Goal: Task Accomplishment & Management: Manage account settings

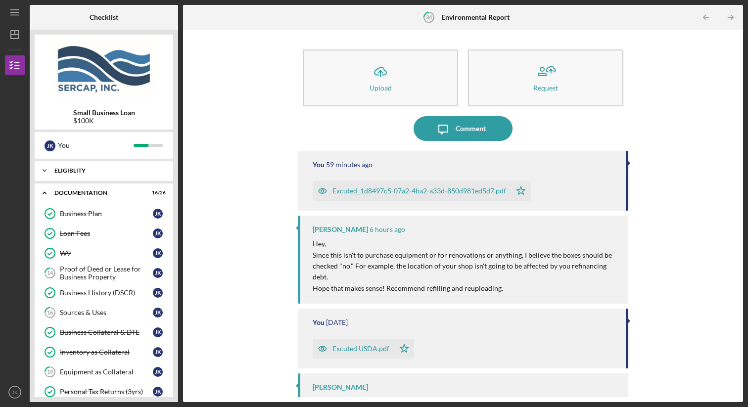
click at [89, 177] on div "Icon/Expander Eligiblity 11 / 11" at bounding box center [104, 171] width 138 height 20
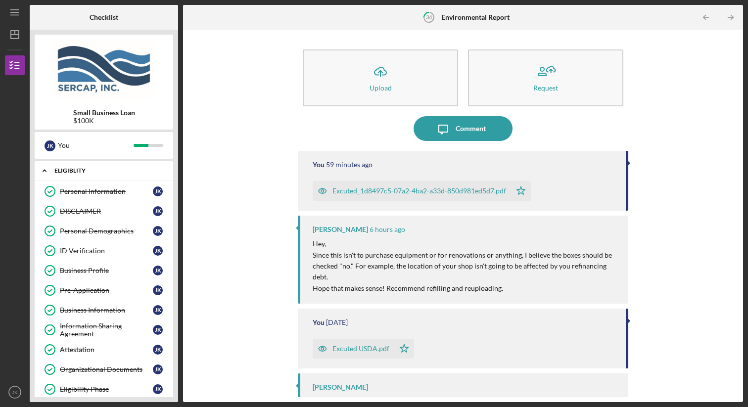
click at [81, 173] on div "Eligiblity" at bounding box center [107, 171] width 106 height 6
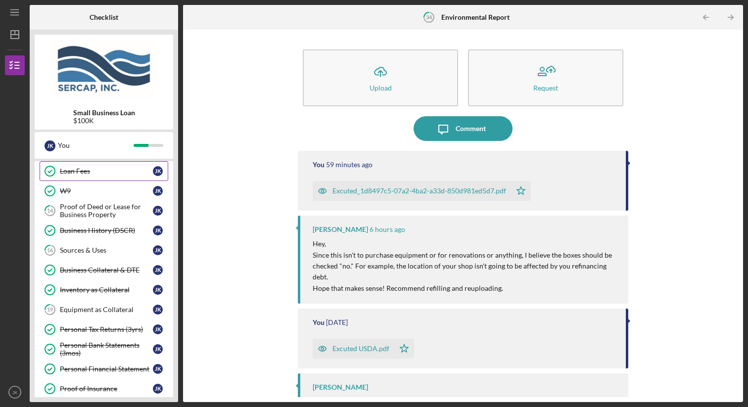
scroll to position [73, 0]
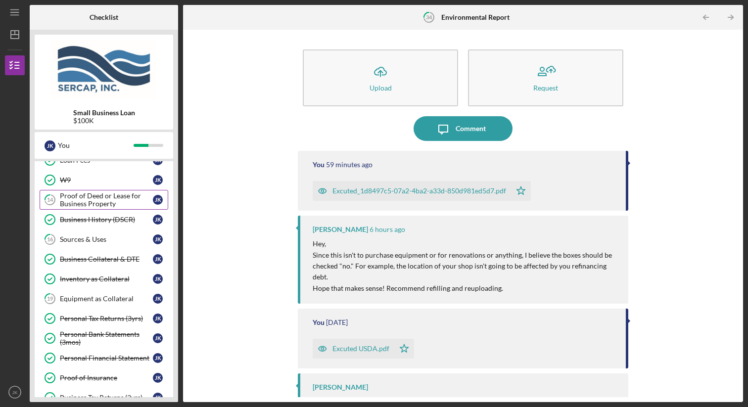
click at [104, 201] on div "Proof of Deed or Lease for Business Property" at bounding box center [106, 200] width 93 height 16
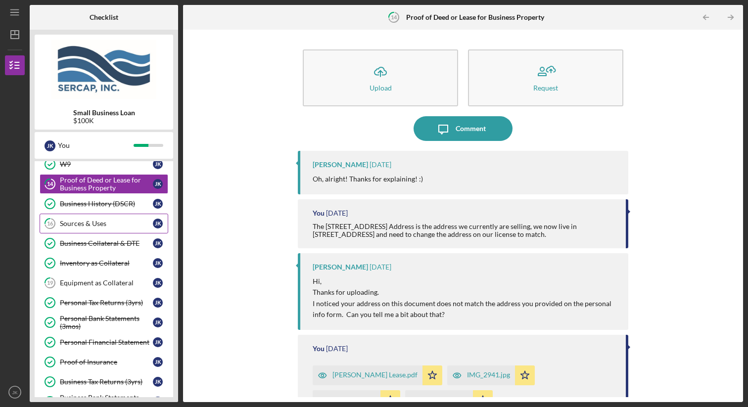
scroll to position [95, 0]
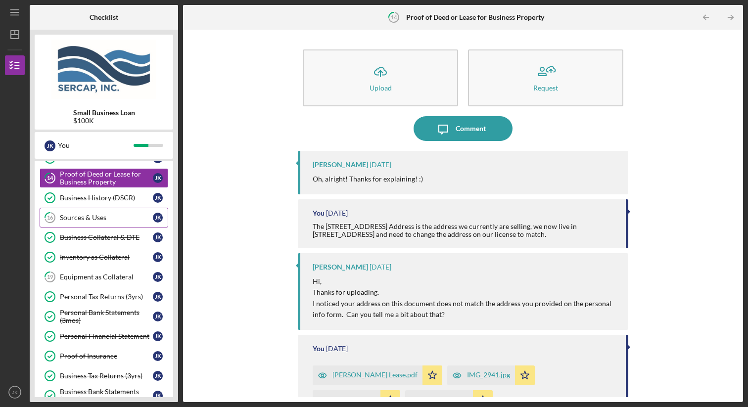
click at [94, 222] on link "16 Sources & Uses J K" at bounding box center [104, 218] width 129 height 20
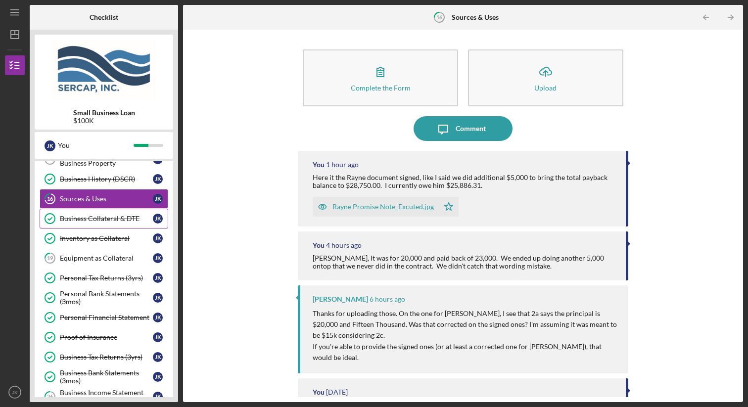
scroll to position [119, 0]
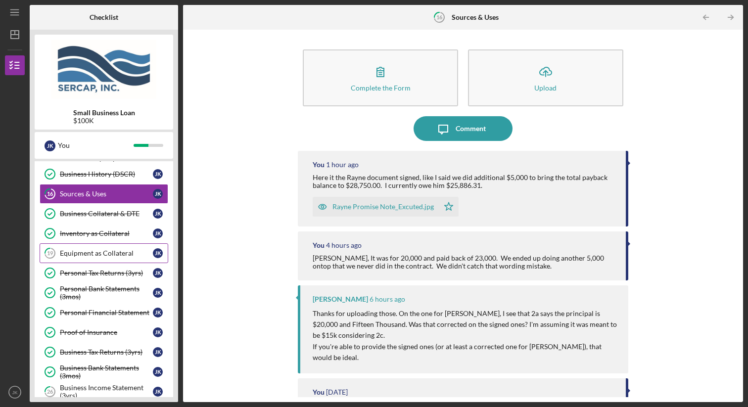
click at [98, 251] on div "Equipment as Collateral" at bounding box center [106, 253] width 93 height 8
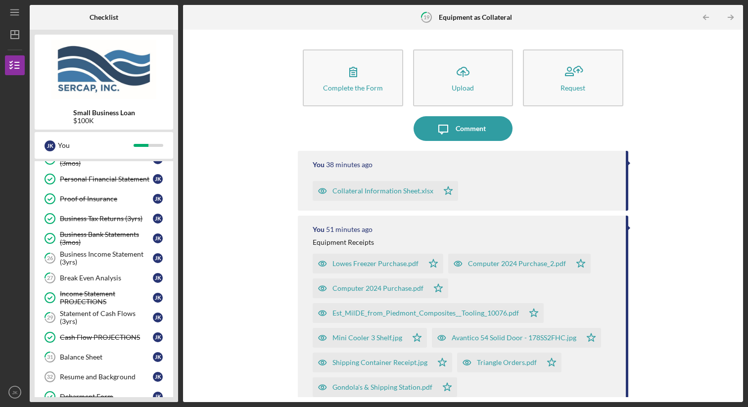
scroll to position [262, 0]
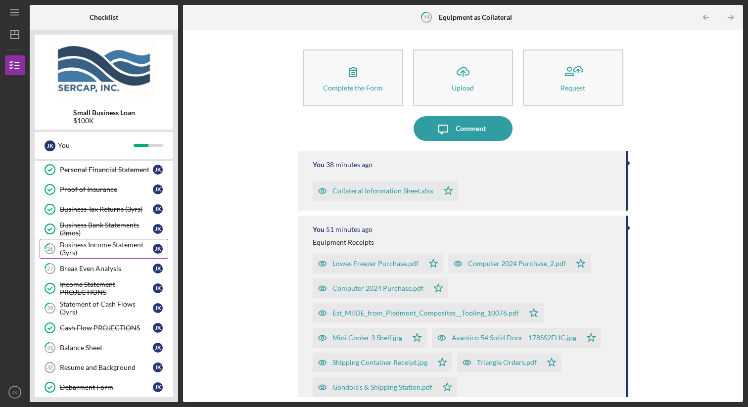
click at [121, 248] on div "Business Income Statement (3yrs)" at bounding box center [106, 249] width 93 height 16
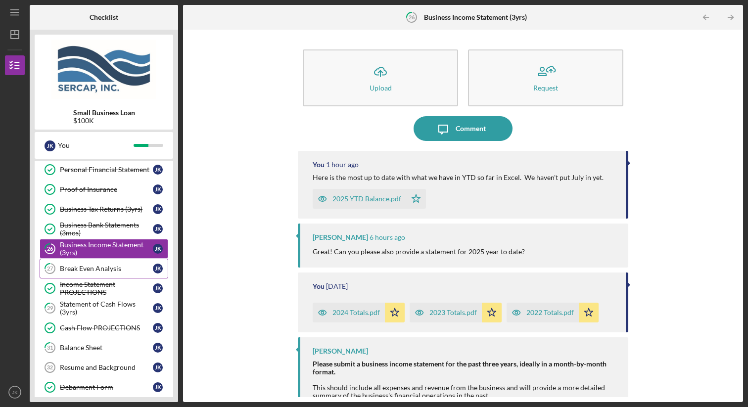
click at [122, 265] on div "Break Even Analysis" at bounding box center [106, 269] width 93 height 8
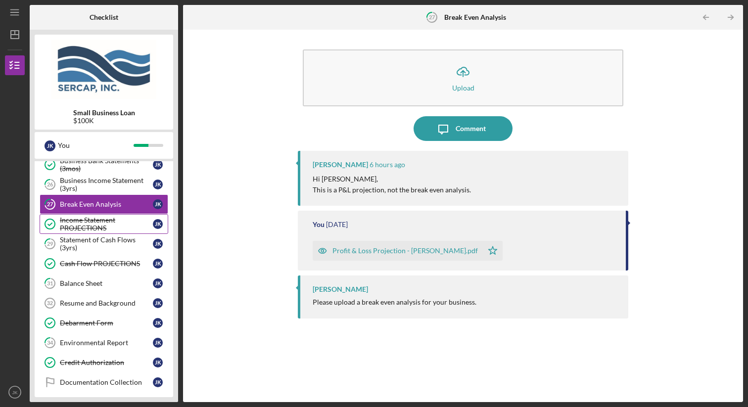
scroll to position [338, 0]
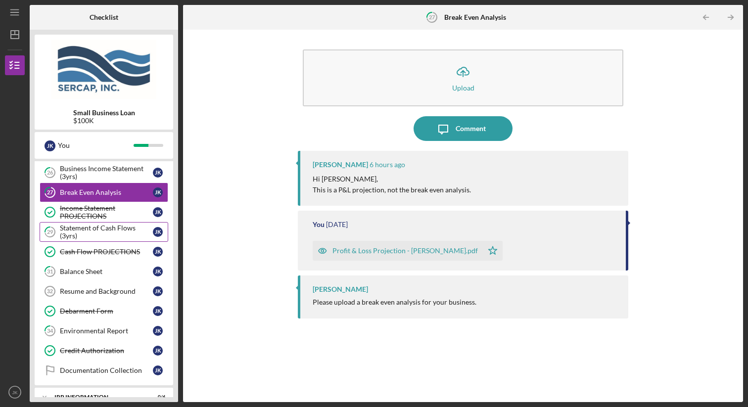
click at [110, 236] on div "Statement of Cash Flows (3yrs)" at bounding box center [106, 232] width 93 height 16
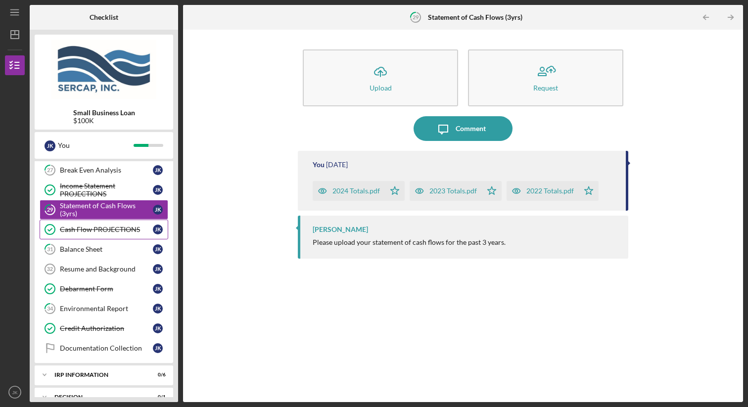
scroll to position [370, 0]
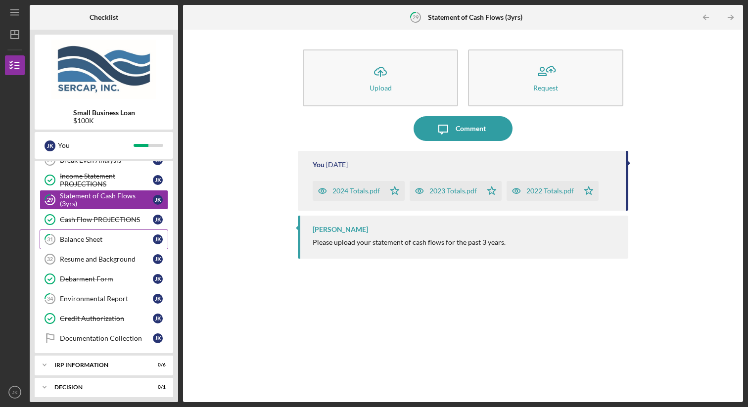
click at [103, 246] on link "31 Balance Sheet J K" at bounding box center [104, 239] width 129 height 20
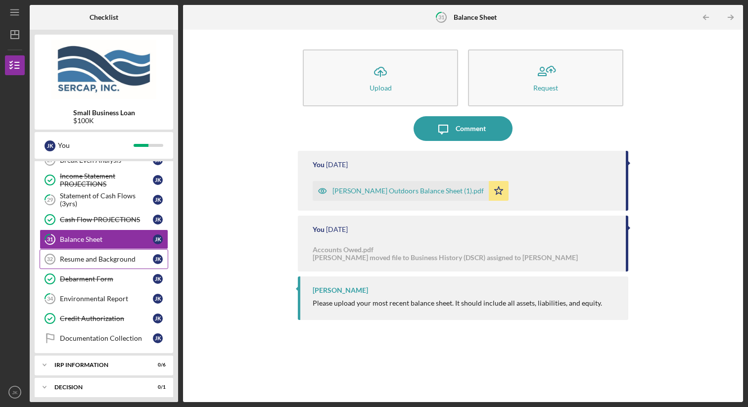
click at [103, 261] on div "Resume and Background" at bounding box center [106, 259] width 93 height 8
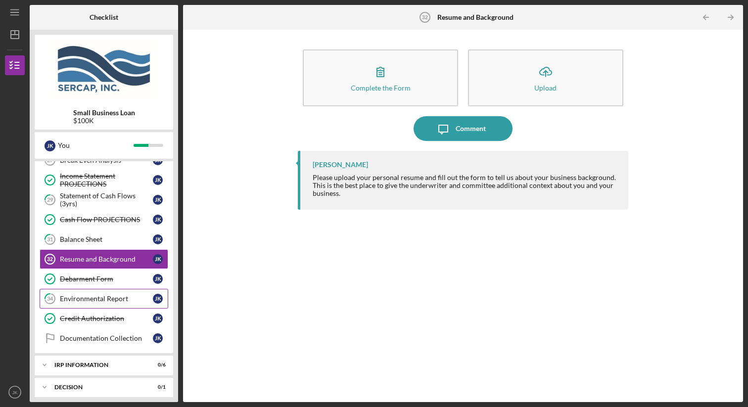
click at [102, 294] on link "34 Environmental Report J K" at bounding box center [104, 299] width 129 height 20
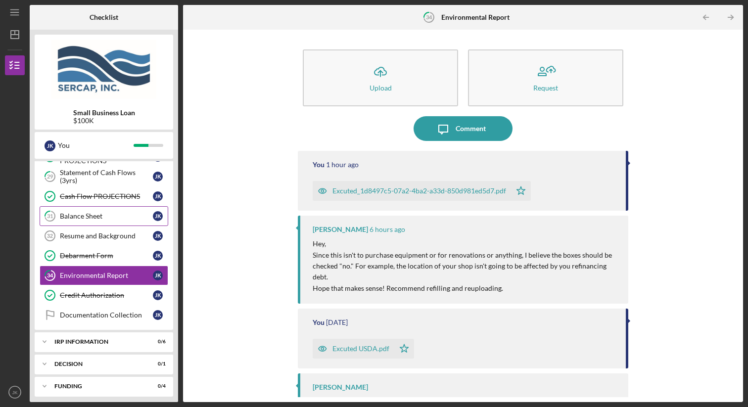
scroll to position [420, 0]
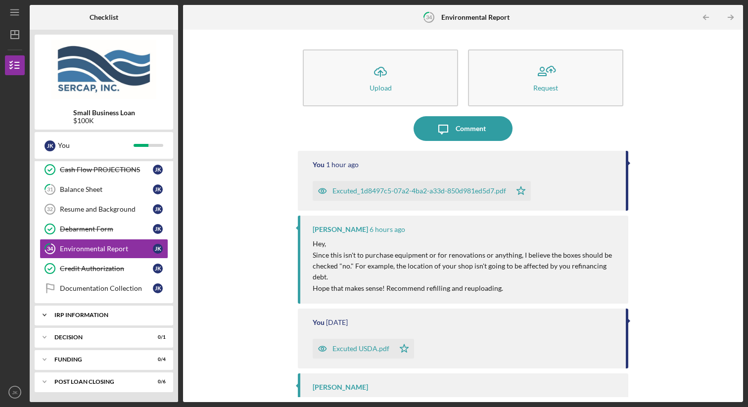
click at [109, 317] on div "IRP Information" at bounding box center [107, 315] width 106 height 6
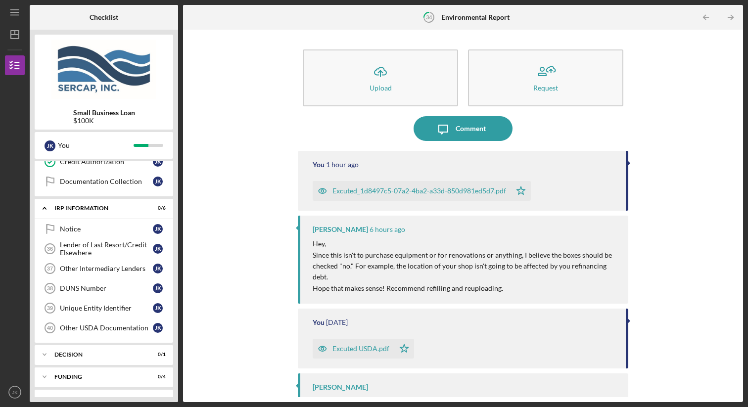
scroll to position [544, 0]
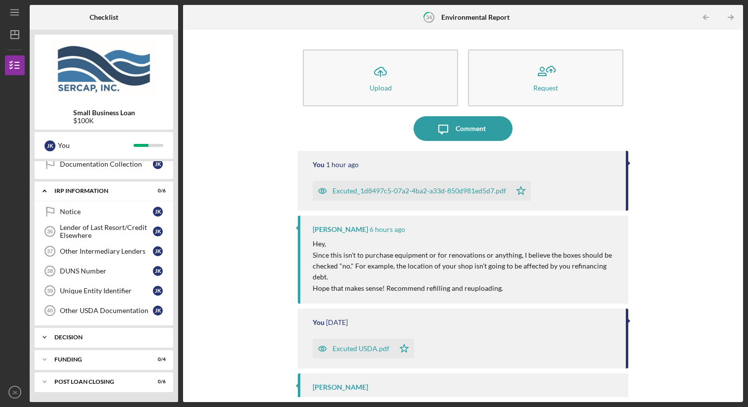
click at [114, 338] on div "Decision" at bounding box center [107, 337] width 106 height 6
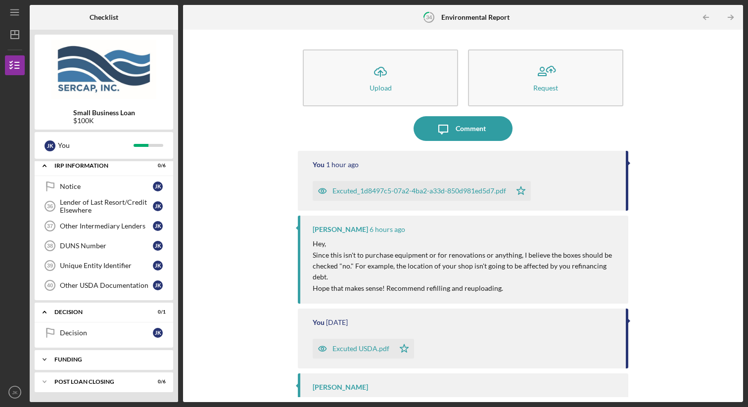
click at [111, 360] on div "Funding" at bounding box center [107, 359] width 106 height 6
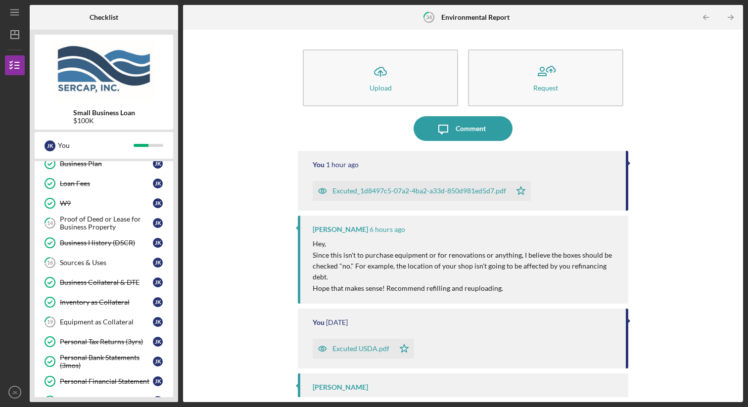
scroll to position [0, 0]
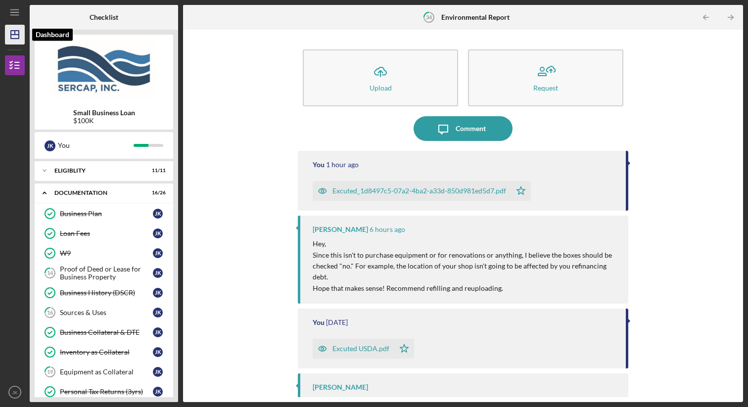
click at [12, 29] on icon "Icon/Dashboard" at bounding box center [14, 34] width 25 height 25
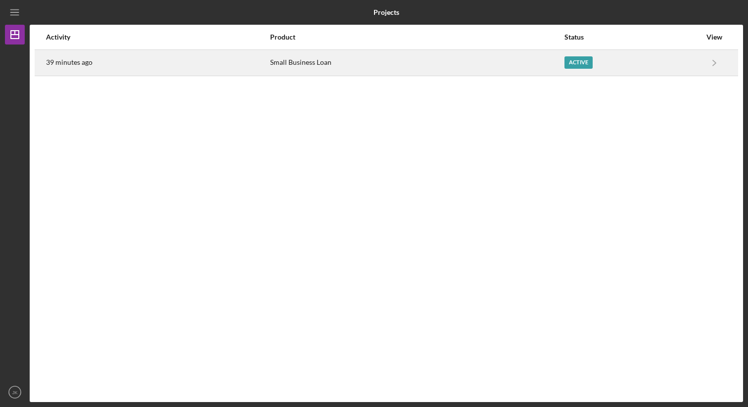
click at [180, 58] on div "39 minutes ago" at bounding box center [157, 62] width 223 height 25
